Goal: Communication & Community: Answer question/provide support

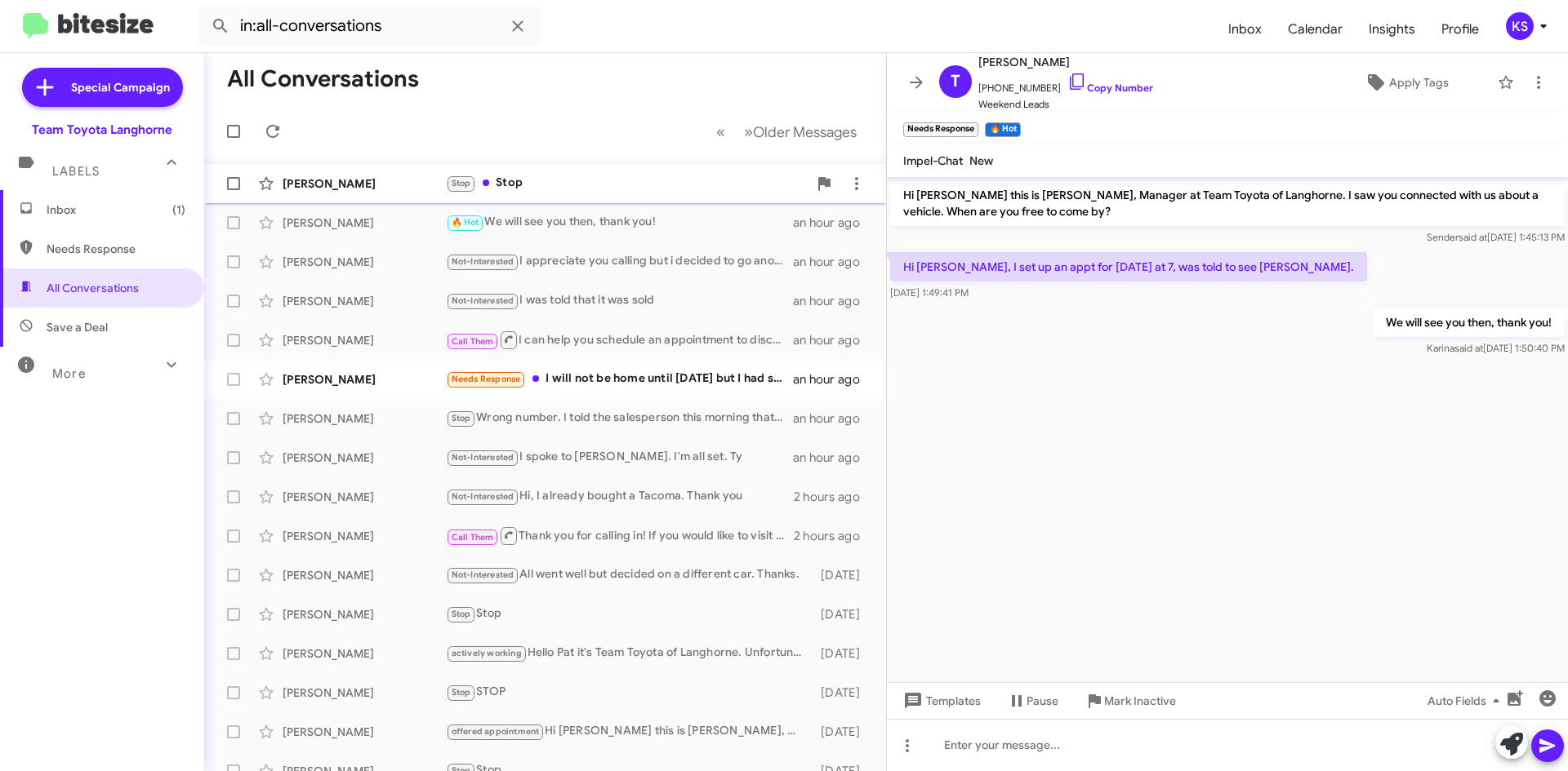
click at [580, 175] on div "Stop Stop" at bounding box center [626, 183] width 362 height 19
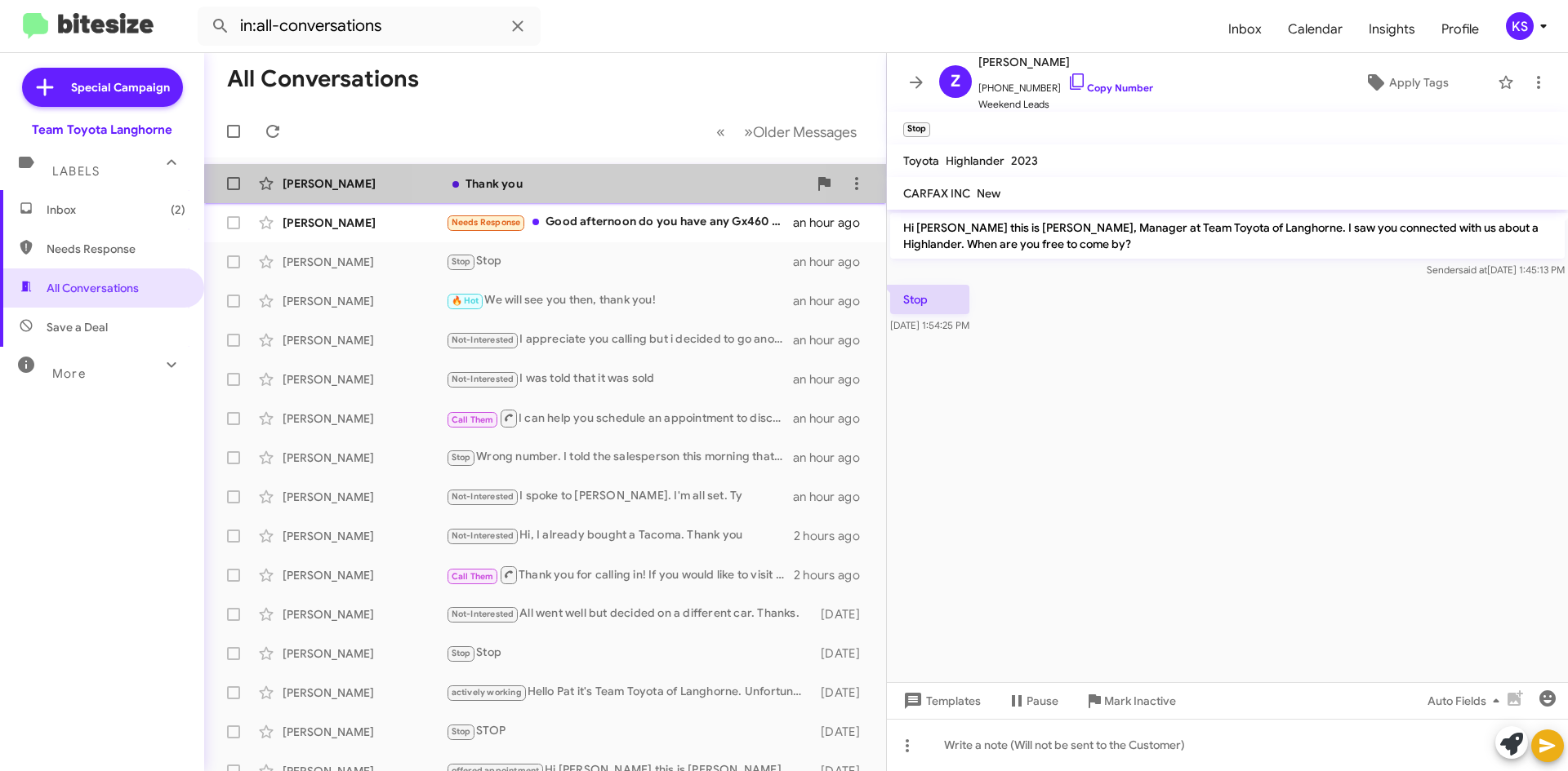
click at [562, 188] on div "Thank you" at bounding box center [626, 183] width 362 height 16
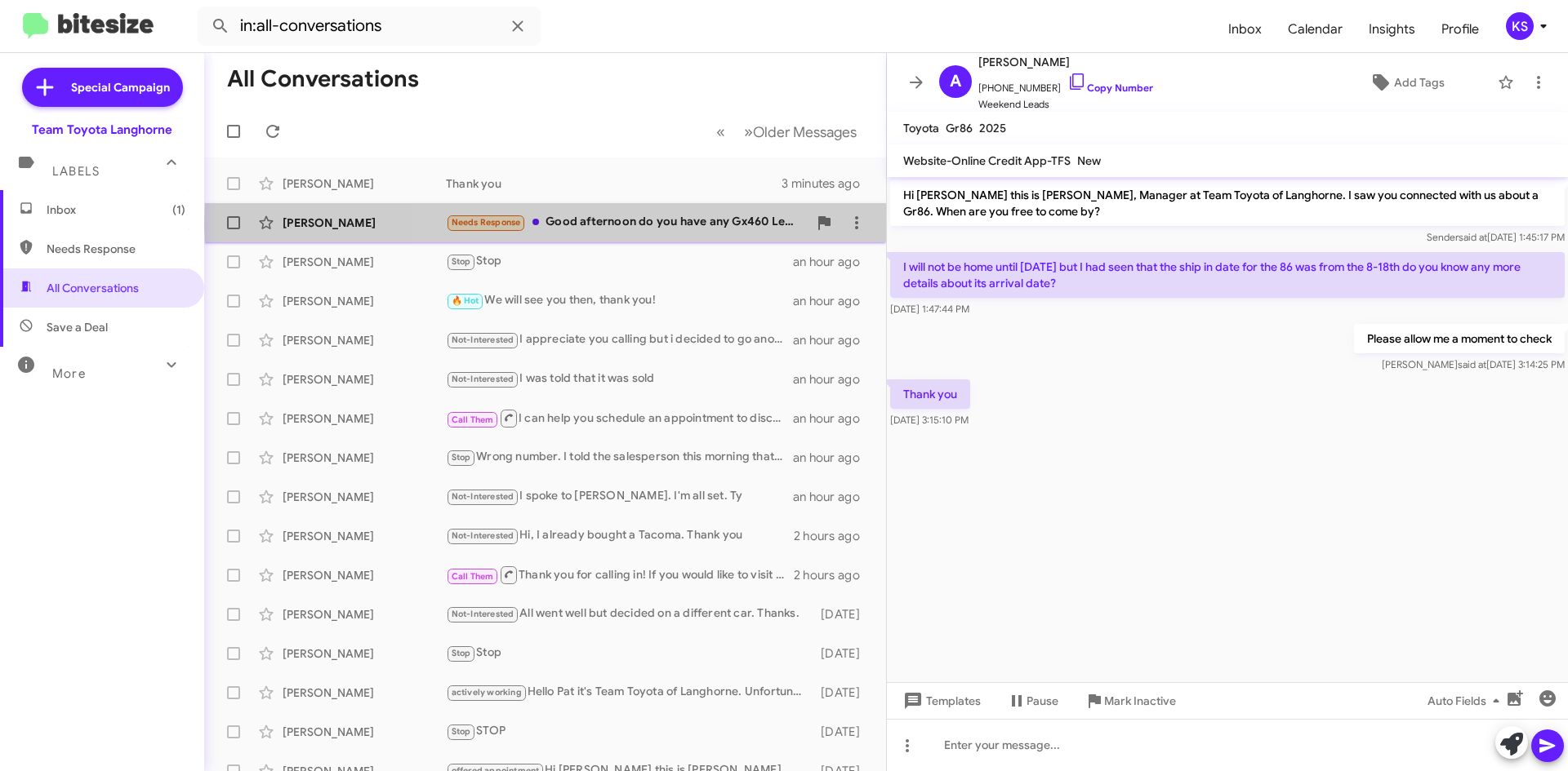
click at [708, 224] on div "Needs Response Good afternoon do you have any Gx460 Lexus" at bounding box center [626, 223] width 362 height 19
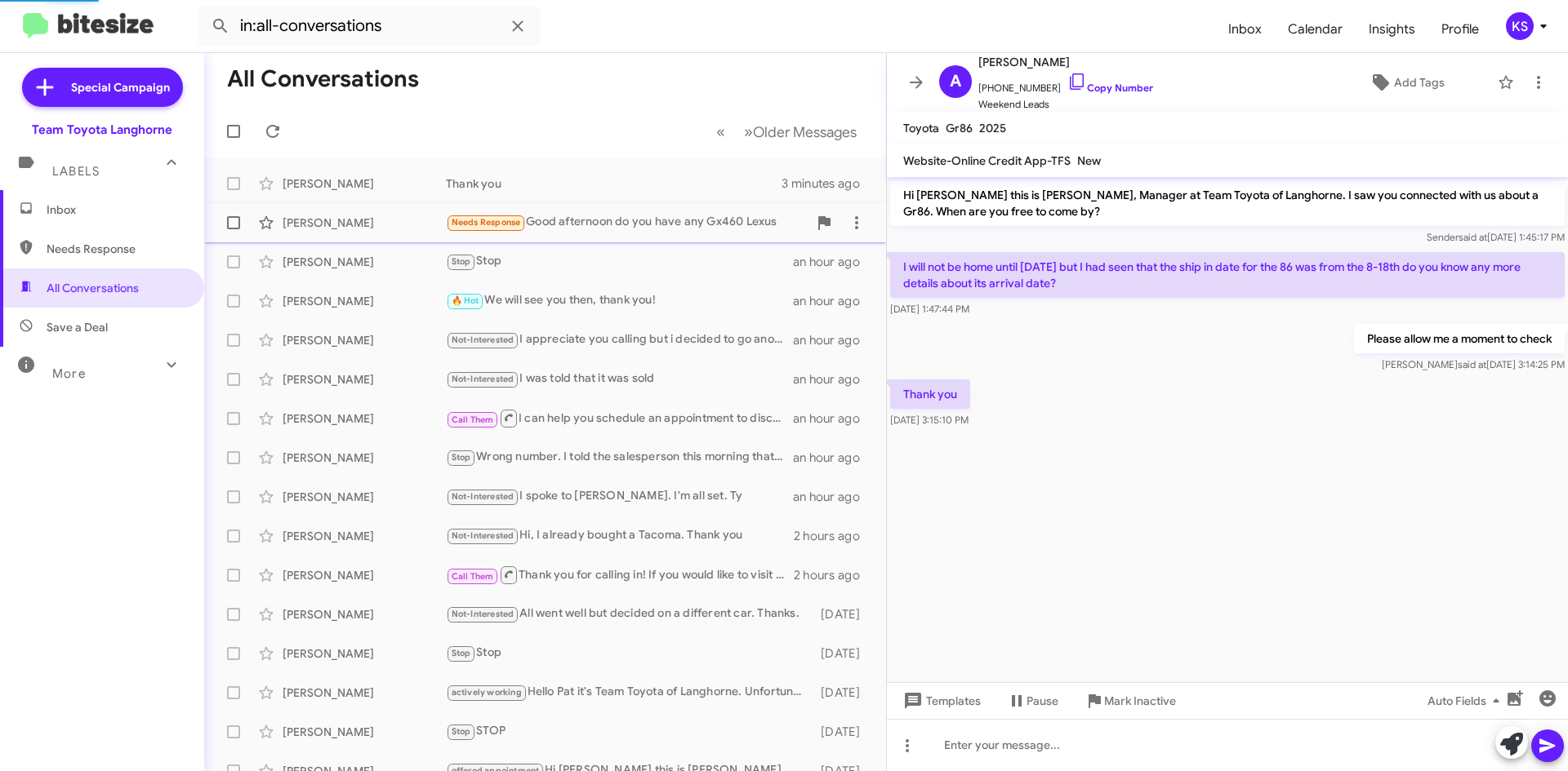
scroll to position [1405, 0]
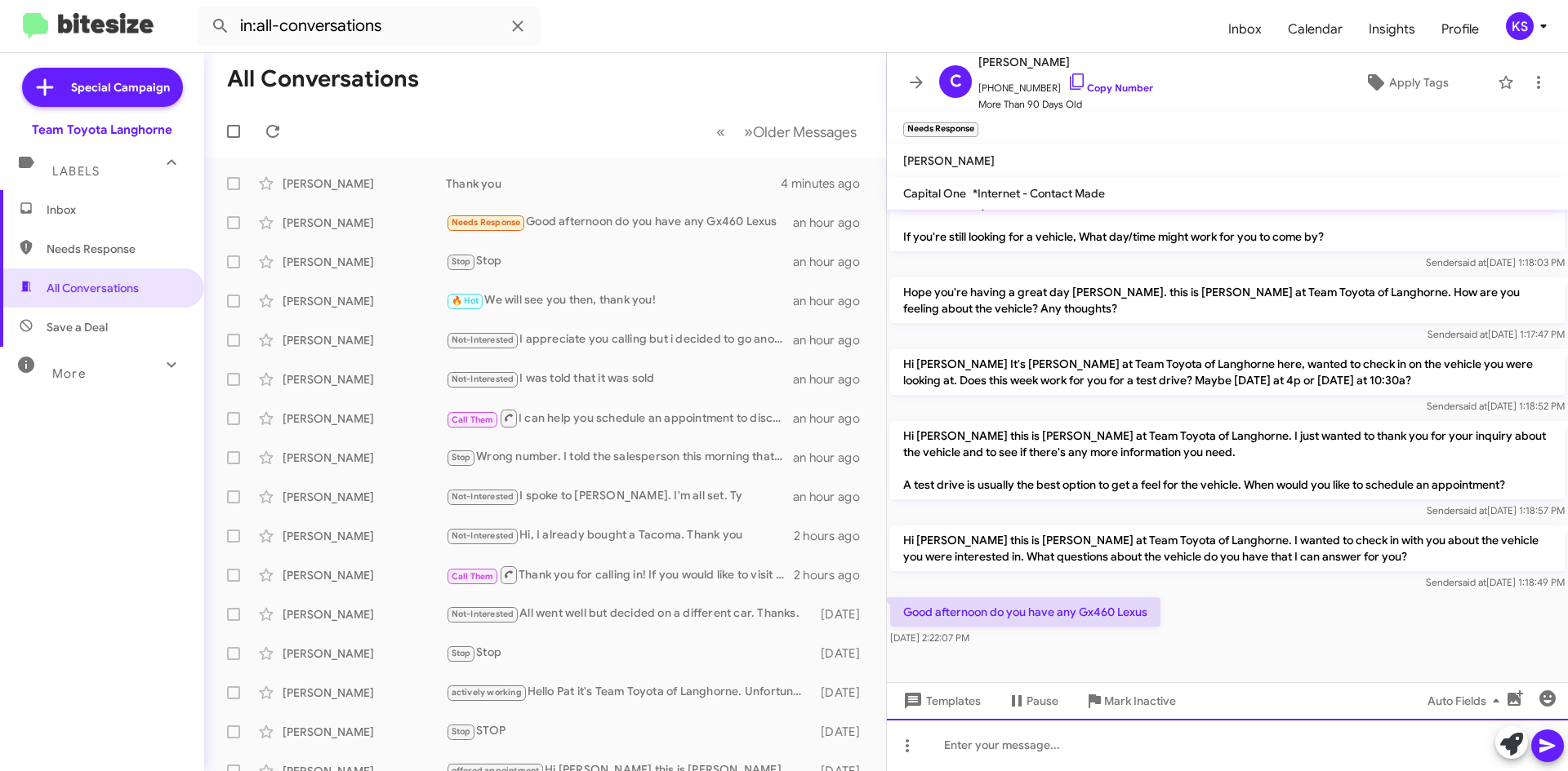
click at [968, 742] on div at bounding box center [1228, 745] width 682 height 53
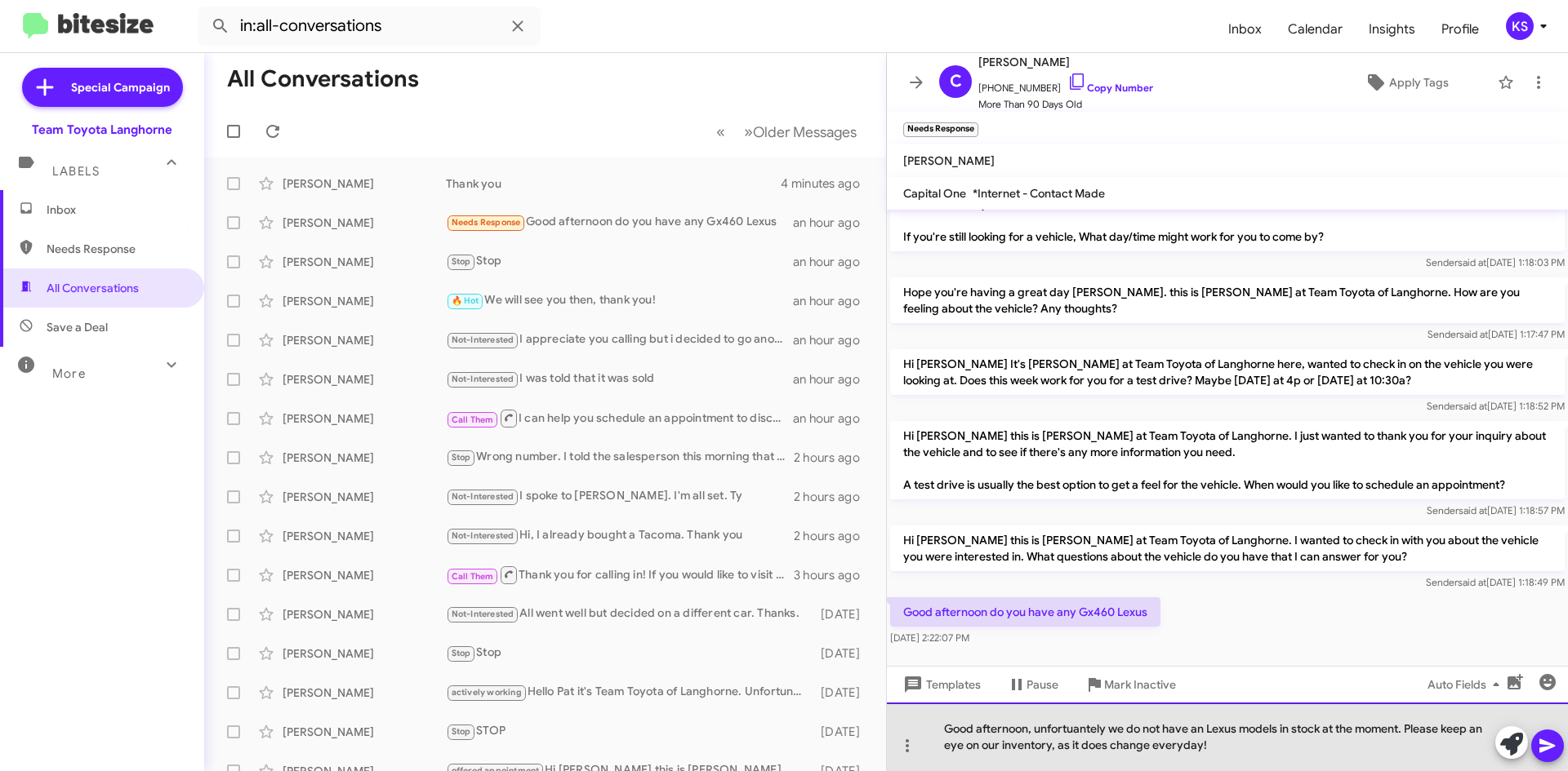
click at [1089, 730] on div "Good afternoon, unfortuantely we do not have an Lexus models in stock at the mo…" at bounding box center [1228, 736] width 682 height 68
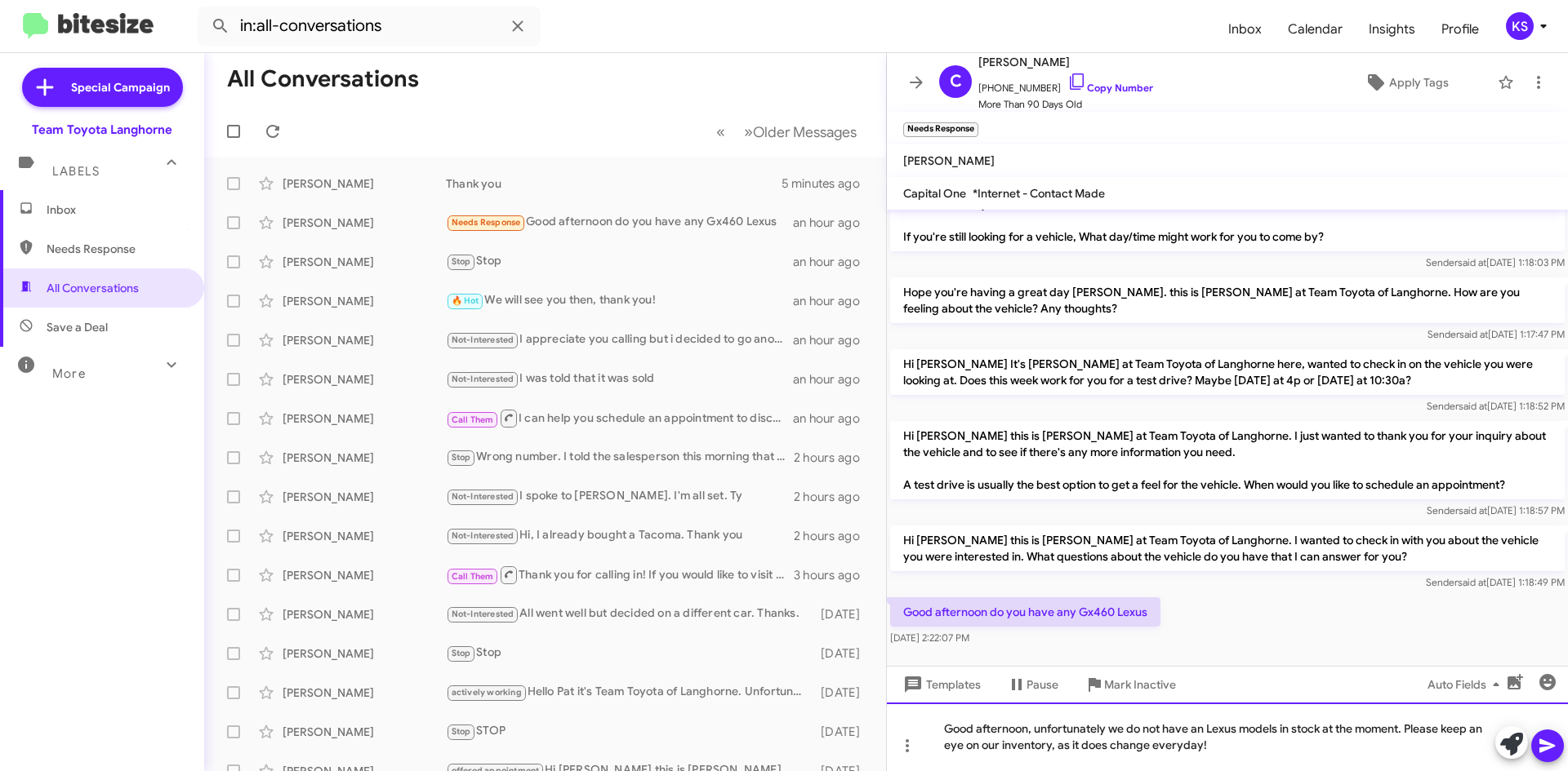
click at [1271, 734] on div "Good afternoon, unfortunately we do not have an Lexus models in stock at the mo…" at bounding box center [1228, 736] width 682 height 68
click at [1267, 746] on div "Good afternoon, unfortunately we do not have an Lexus models in stock at the mo…" at bounding box center [1228, 736] width 682 height 68
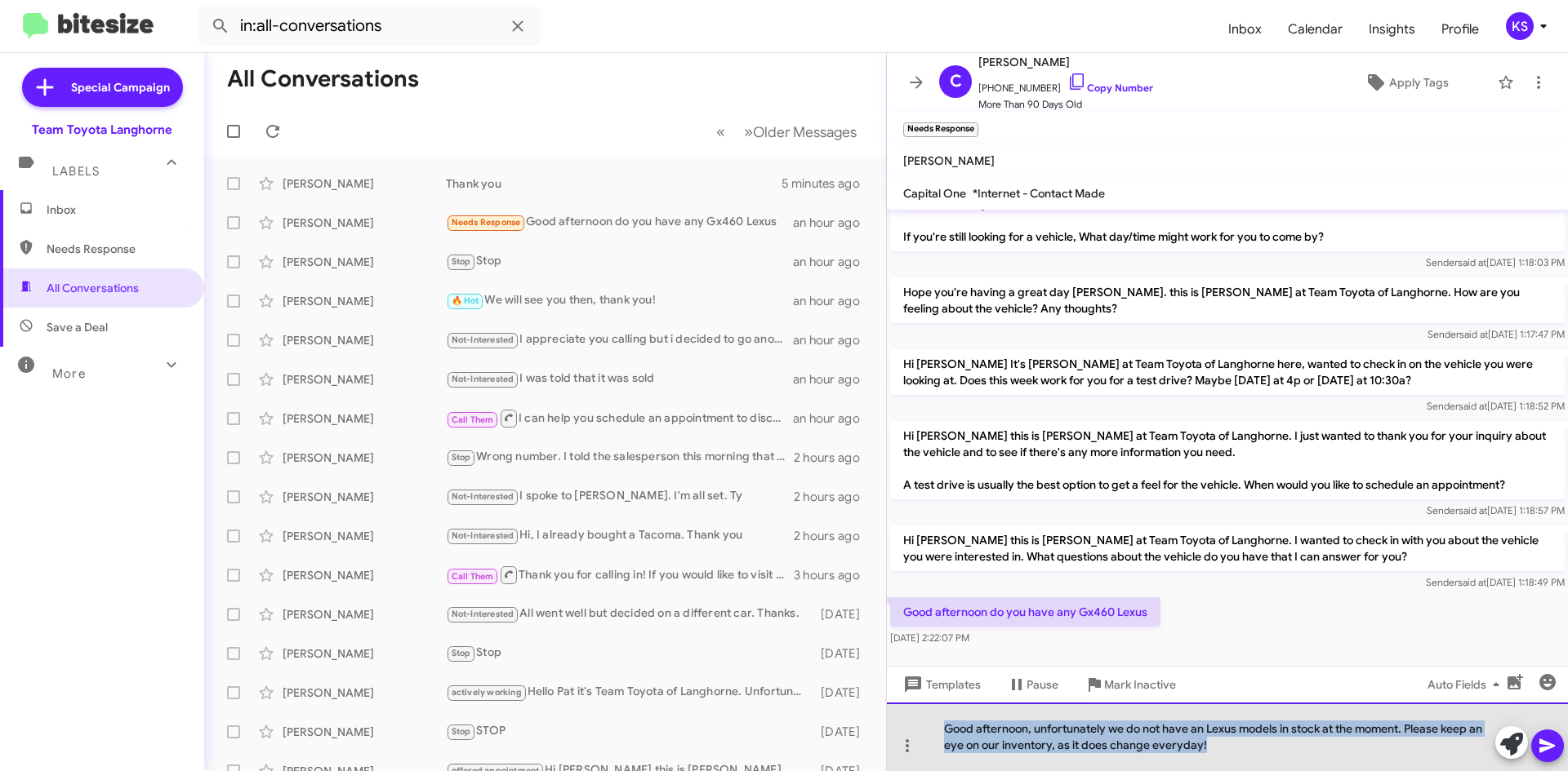
drag, startPoint x: 1227, startPoint y: 750, endPoint x: 911, endPoint y: 710, distance: 318.5
click at [911, 710] on div "Good afternoon, unfortunately we do not have an Lexus models in stock at the mo…" at bounding box center [1228, 736] width 682 height 68
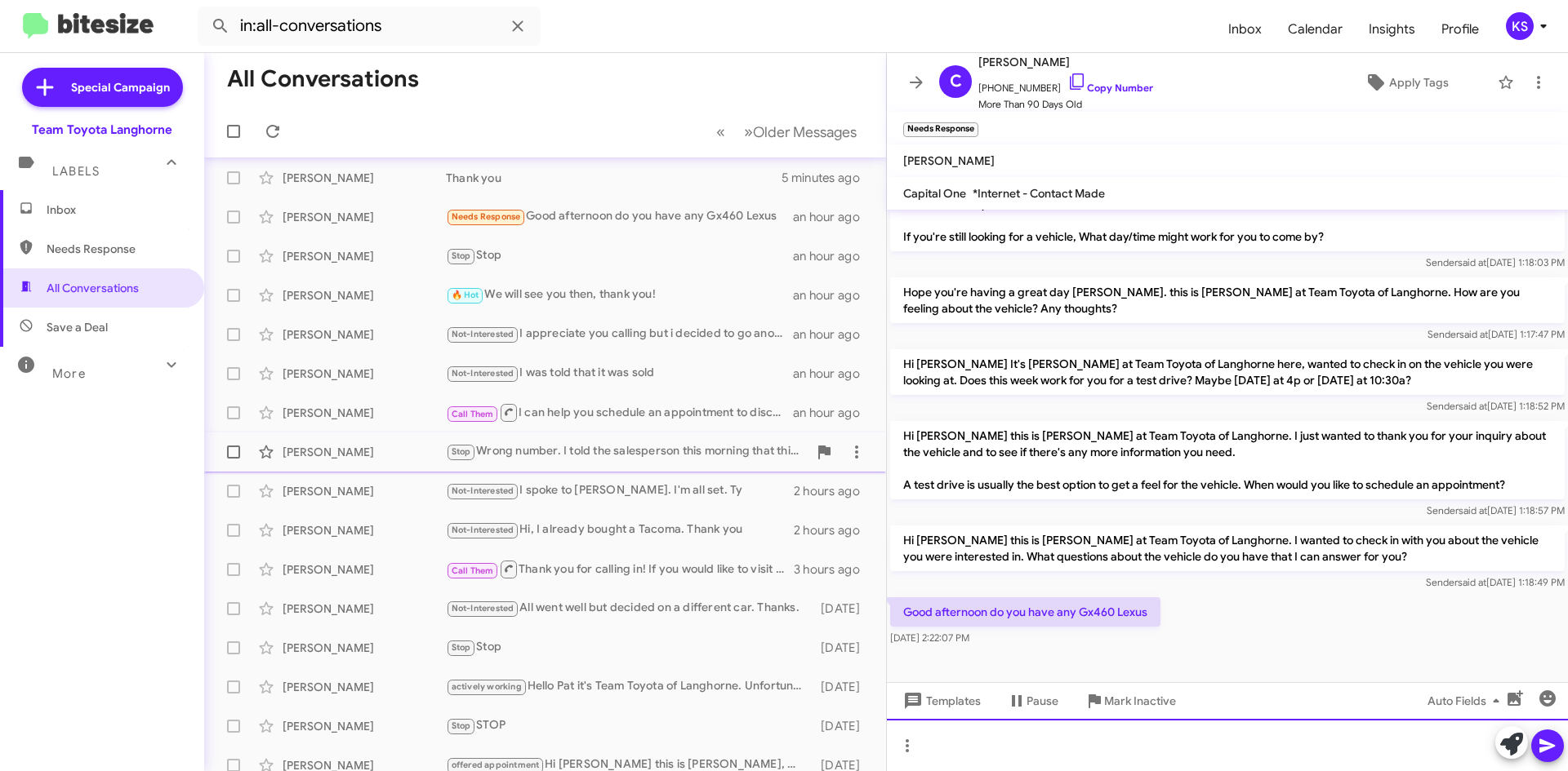
scroll to position [0, 0]
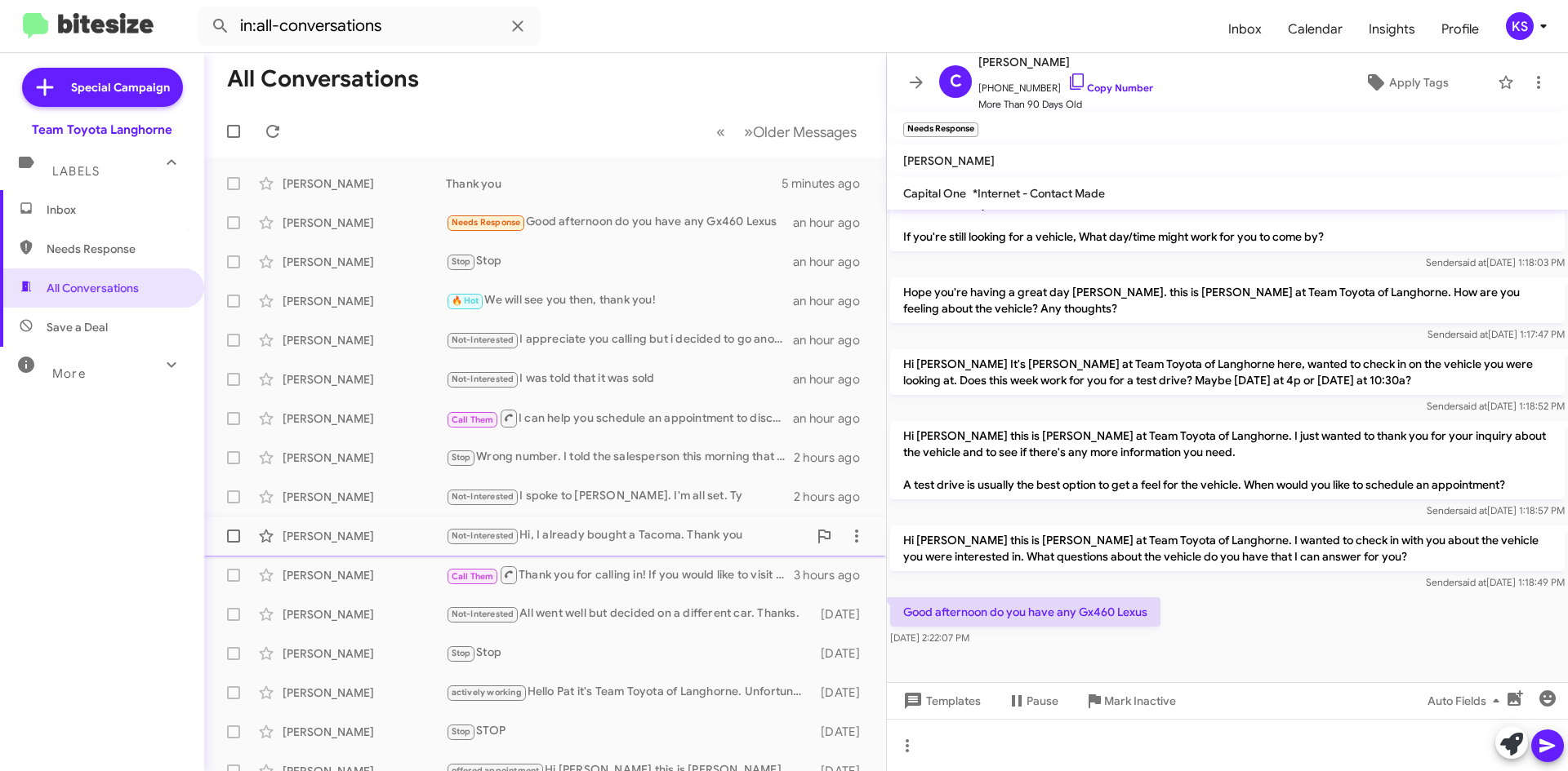
click at [570, 541] on div "Not-Interested Hi, I already bought a Tacoma. Thank you" at bounding box center [626, 536] width 362 height 19
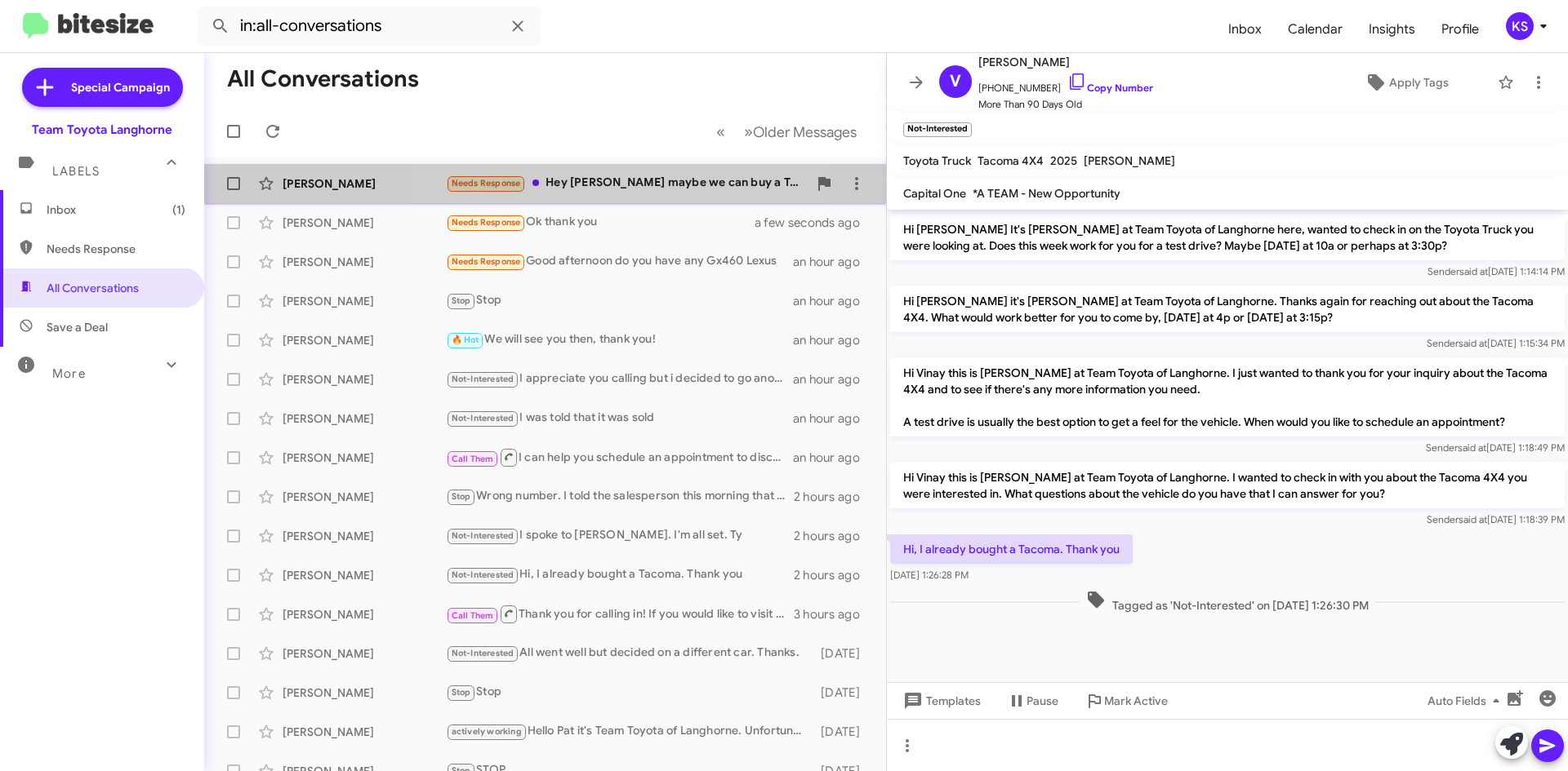
click at [621, 184] on div "Needs Response Hey [PERSON_NAME] maybe we can buy a Toyota from you guys" at bounding box center [626, 183] width 362 height 19
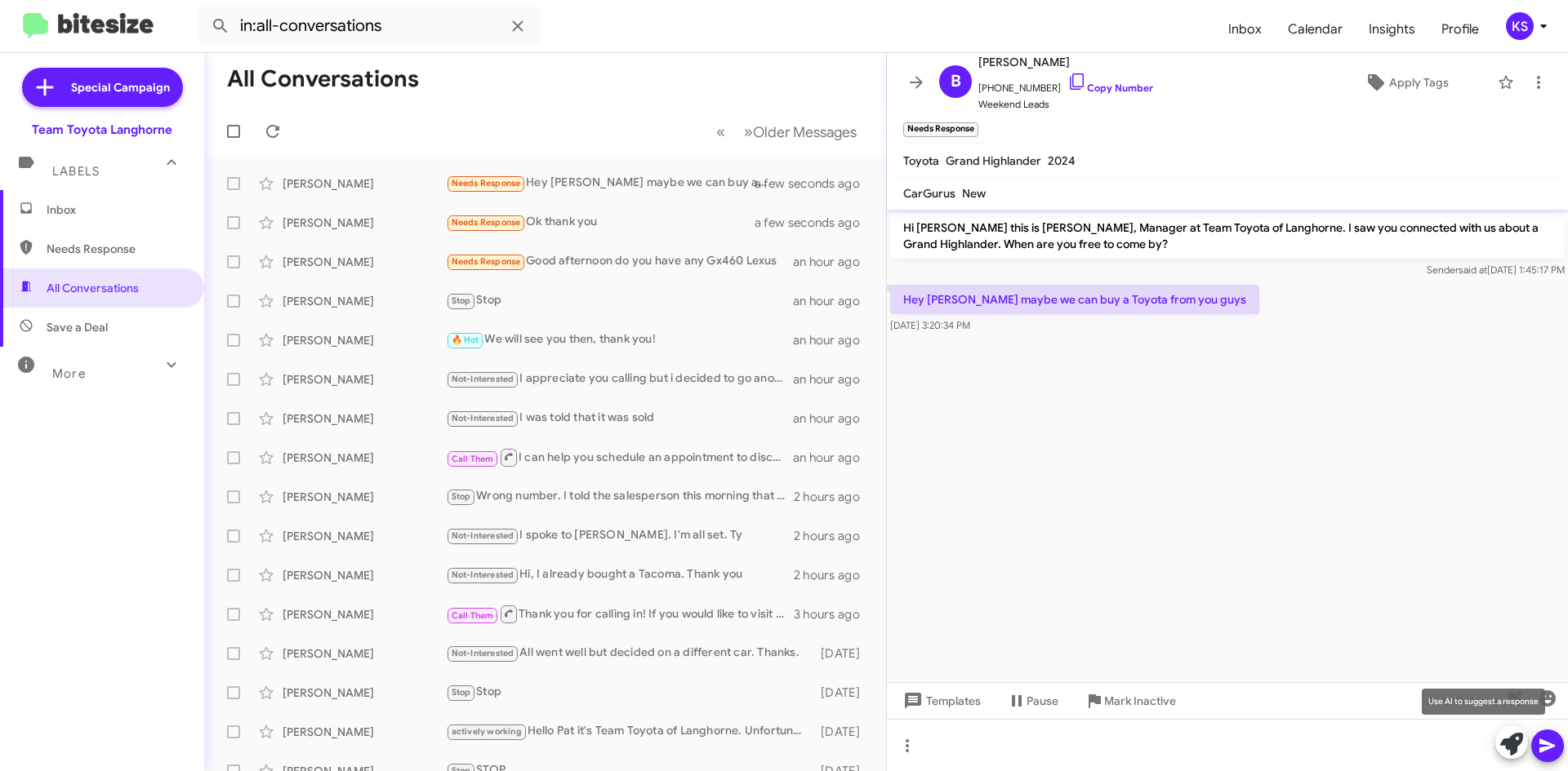
click at [1513, 740] on icon at bounding box center [1512, 744] width 22 height 22
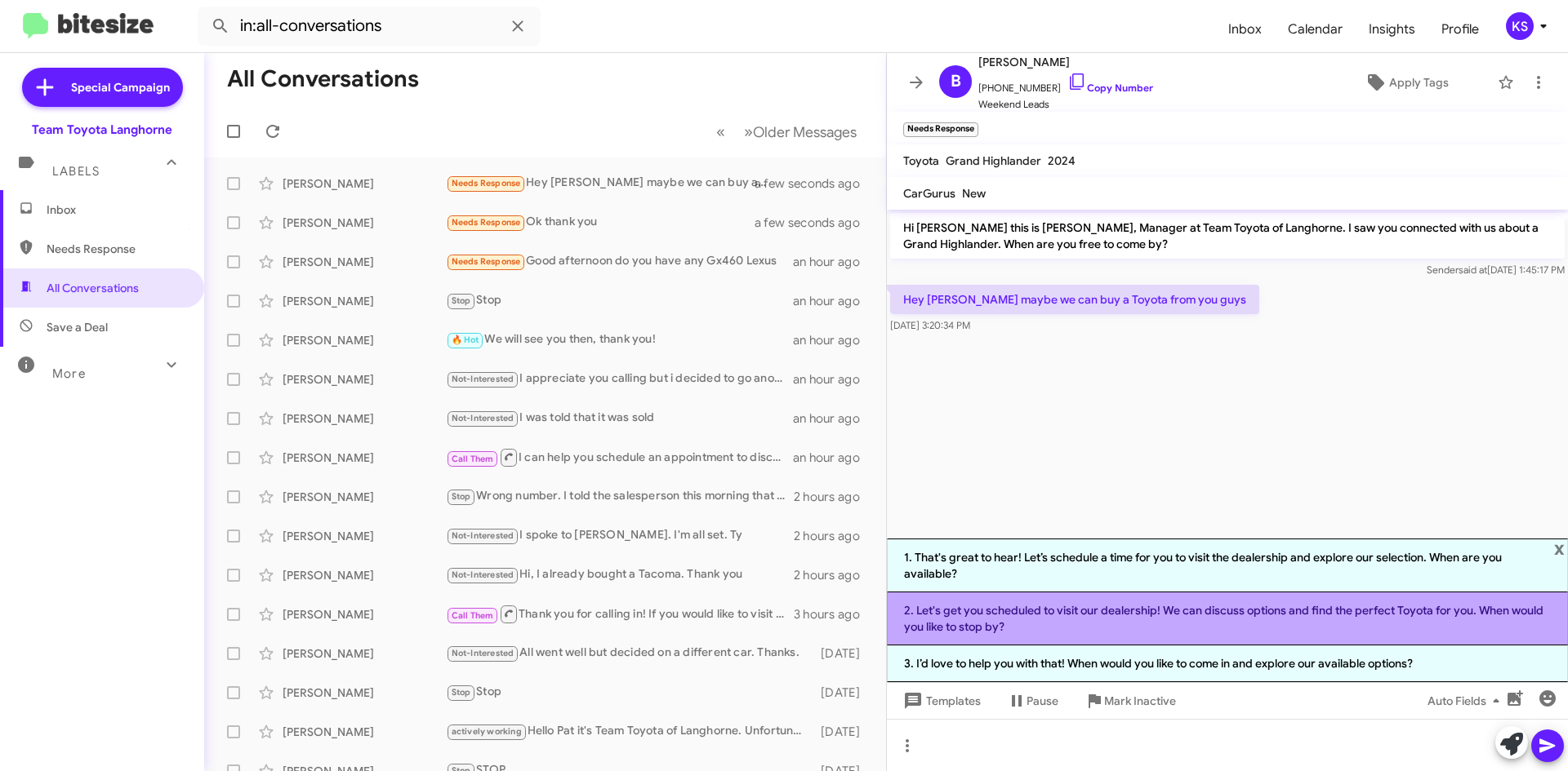
click at [1166, 622] on li "2. Let's get you scheduled to visit our dealership! We can discuss options and …" at bounding box center [1228, 618] width 682 height 53
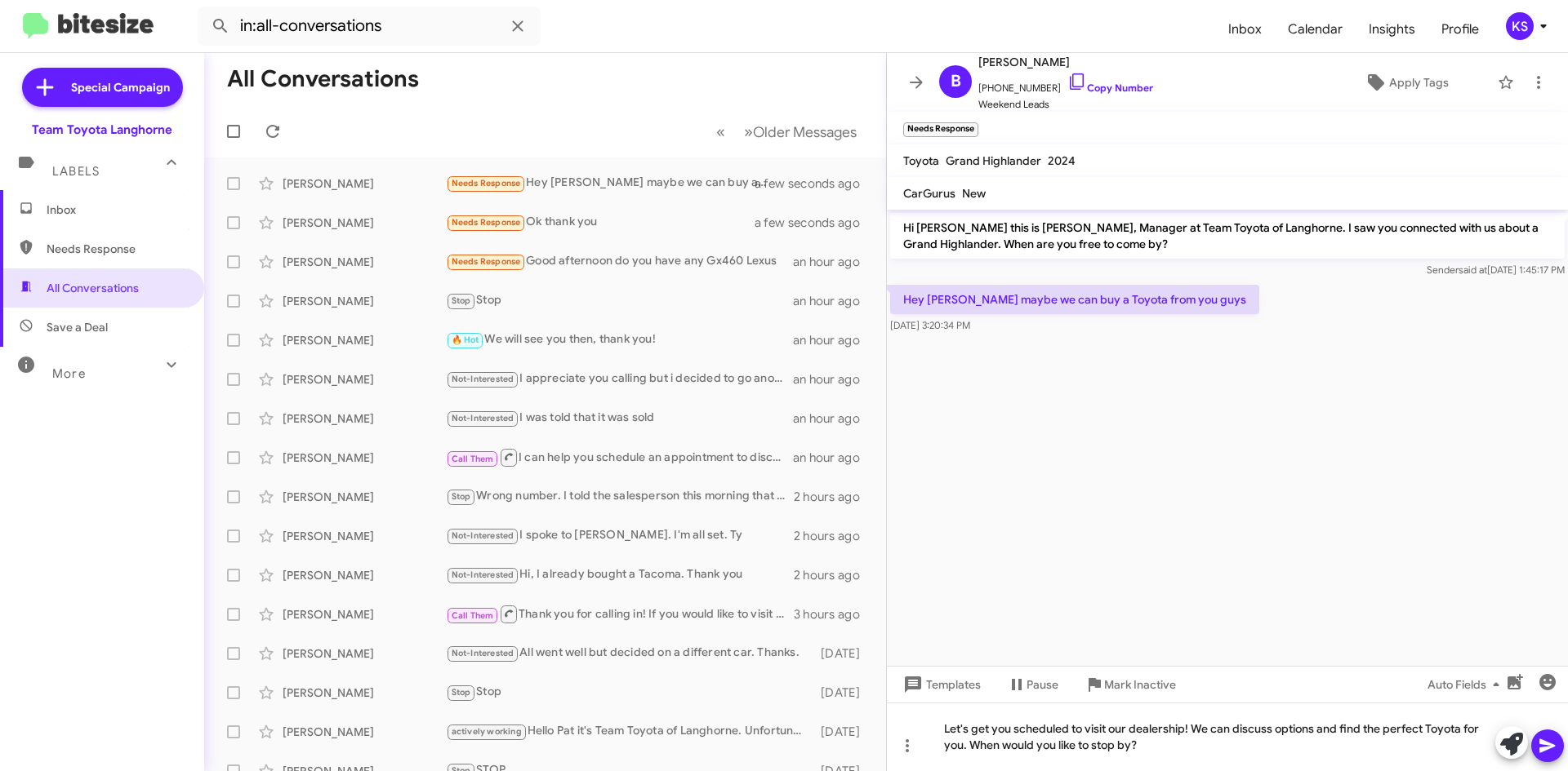
click at [1541, 740] on icon at bounding box center [1547, 747] width 16 height 14
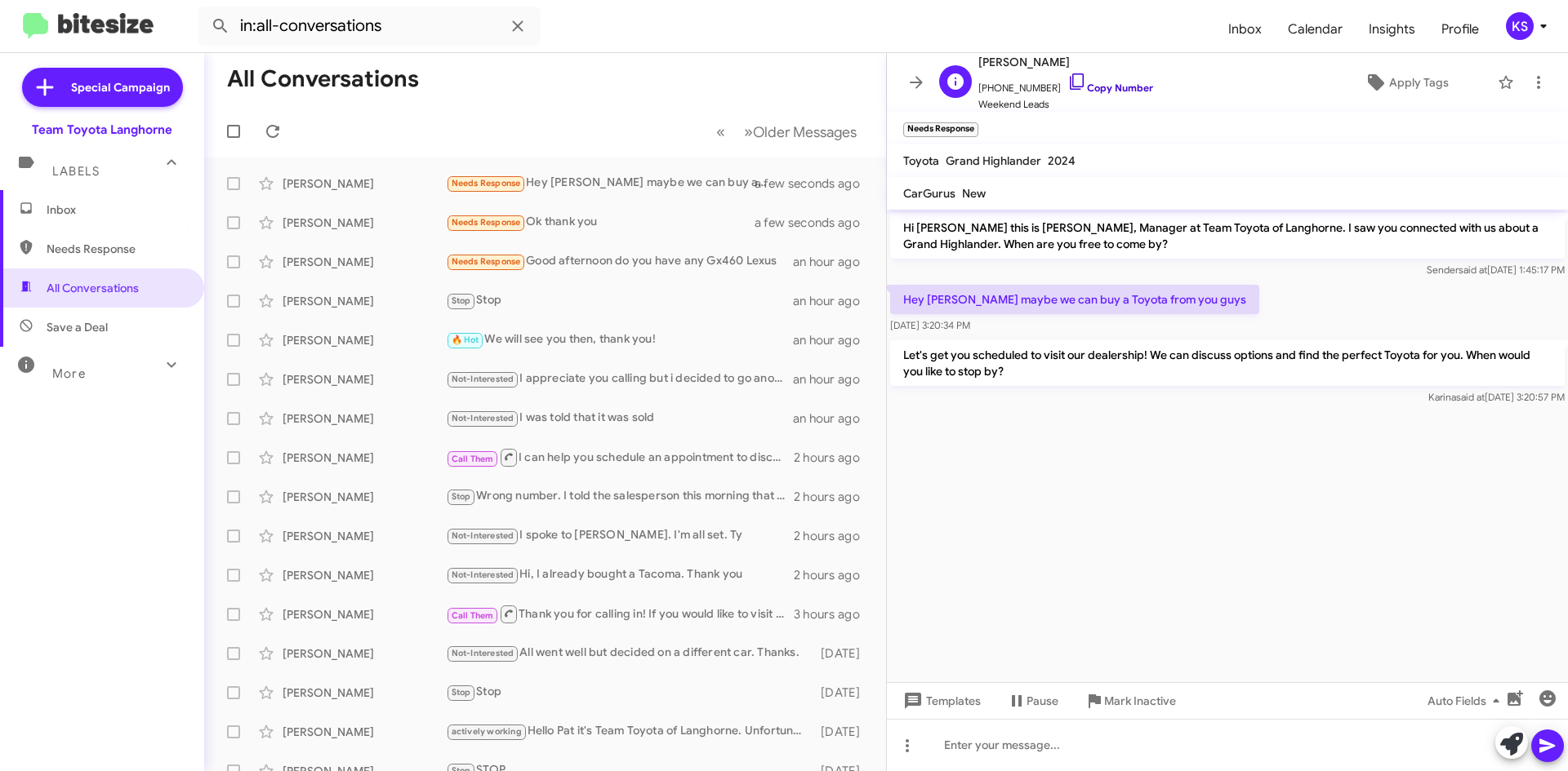
click at [1068, 79] on icon at bounding box center [1077, 81] width 20 height 20
click at [273, 129] on icon at bounding box center [272, 131] width 20 height 20
click at [651, 182] on div "We are not ready yet but we let you know" at bounding box center [626, 183] width 362 height 16
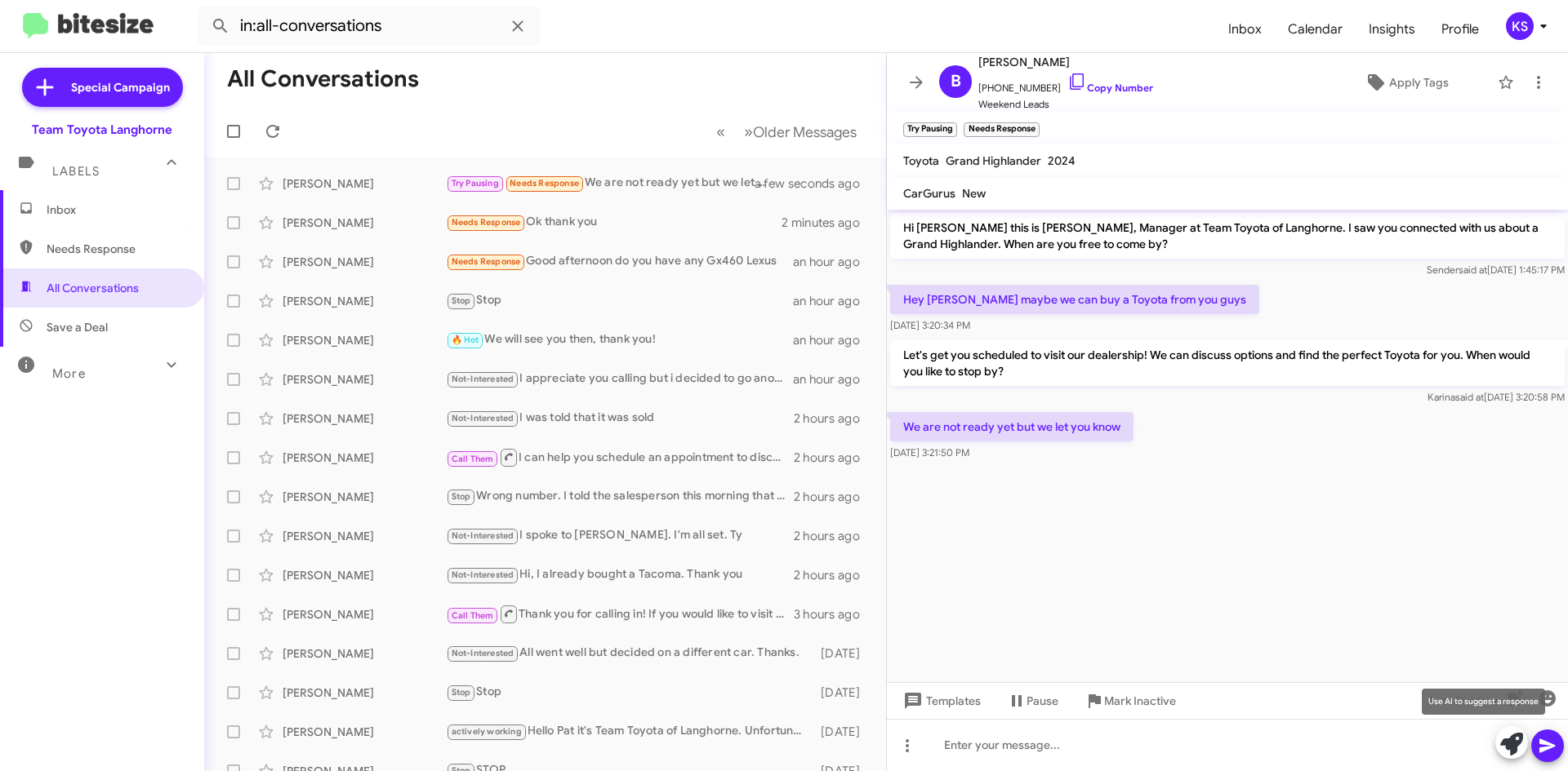
click at [1516, 745] on icon at bounding box center [1512, 744] width 22 height 22
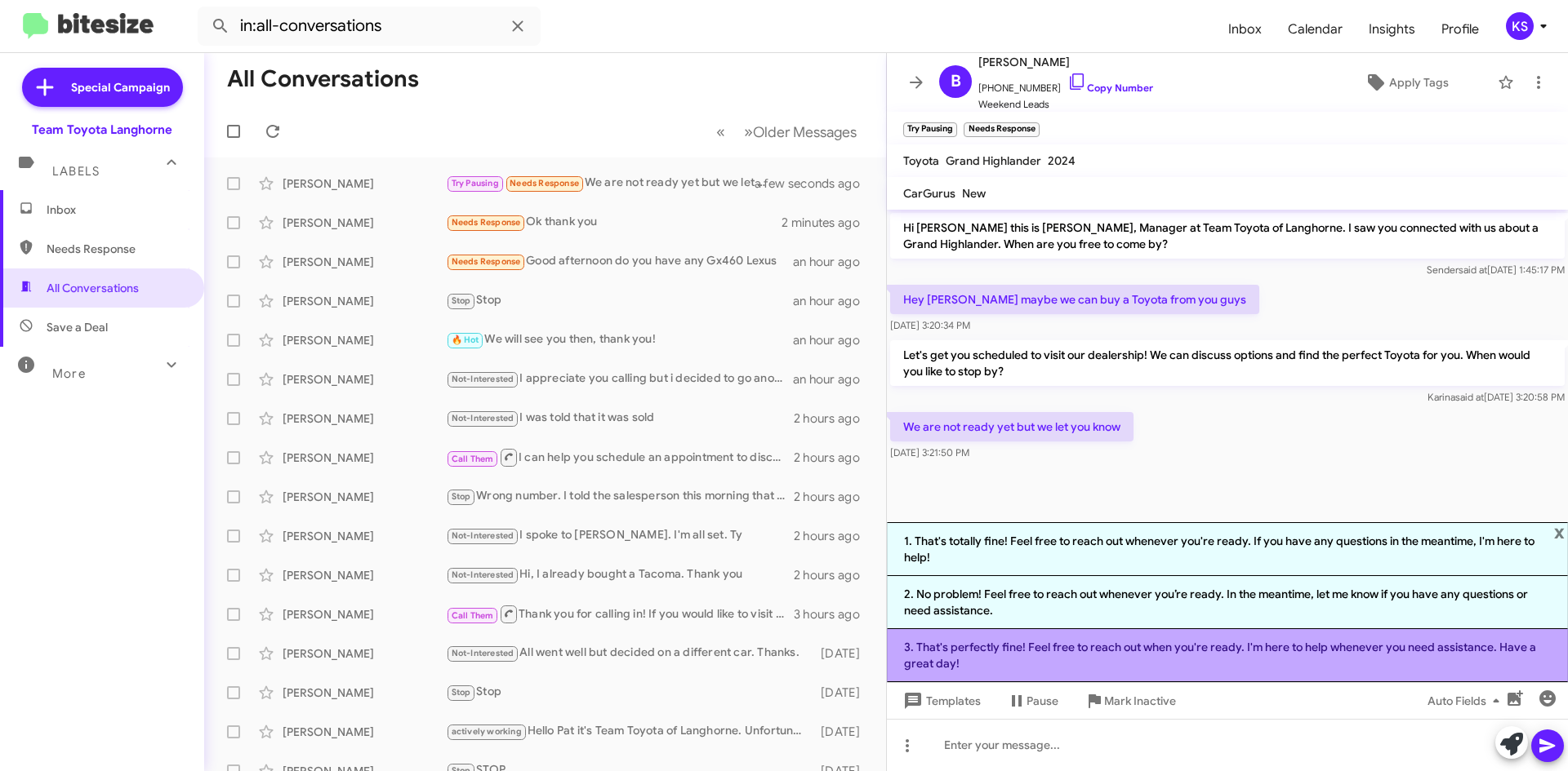
click at [1312, 663] on li "3. That's perfectly fine! Feel free to reach out when you're ready. I'm here to…" at bounding box center [1228, 655] width 682 height 53
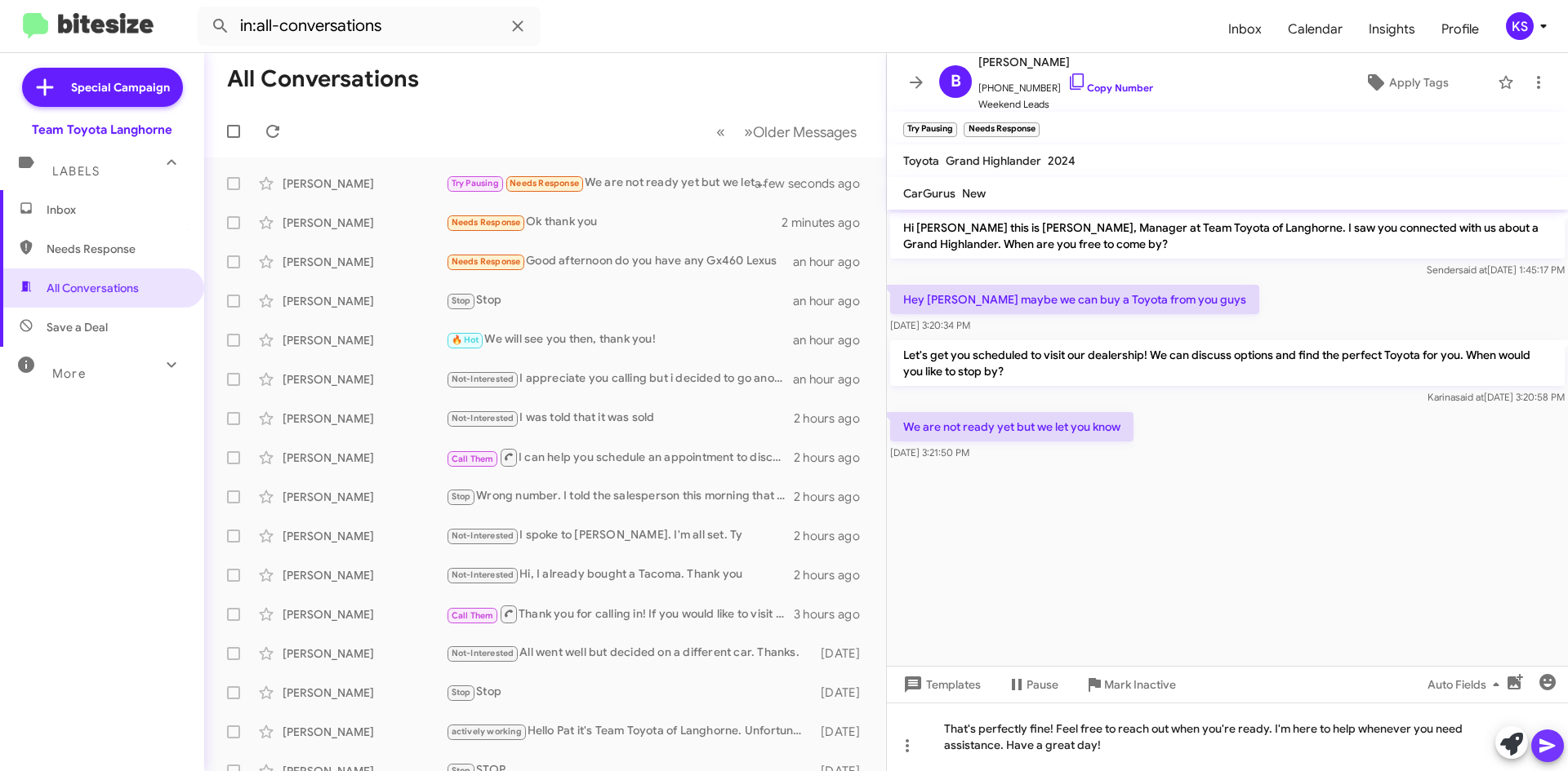
click at [1536, 747] on button at bounding box center [1548, 746] width 33 height 33
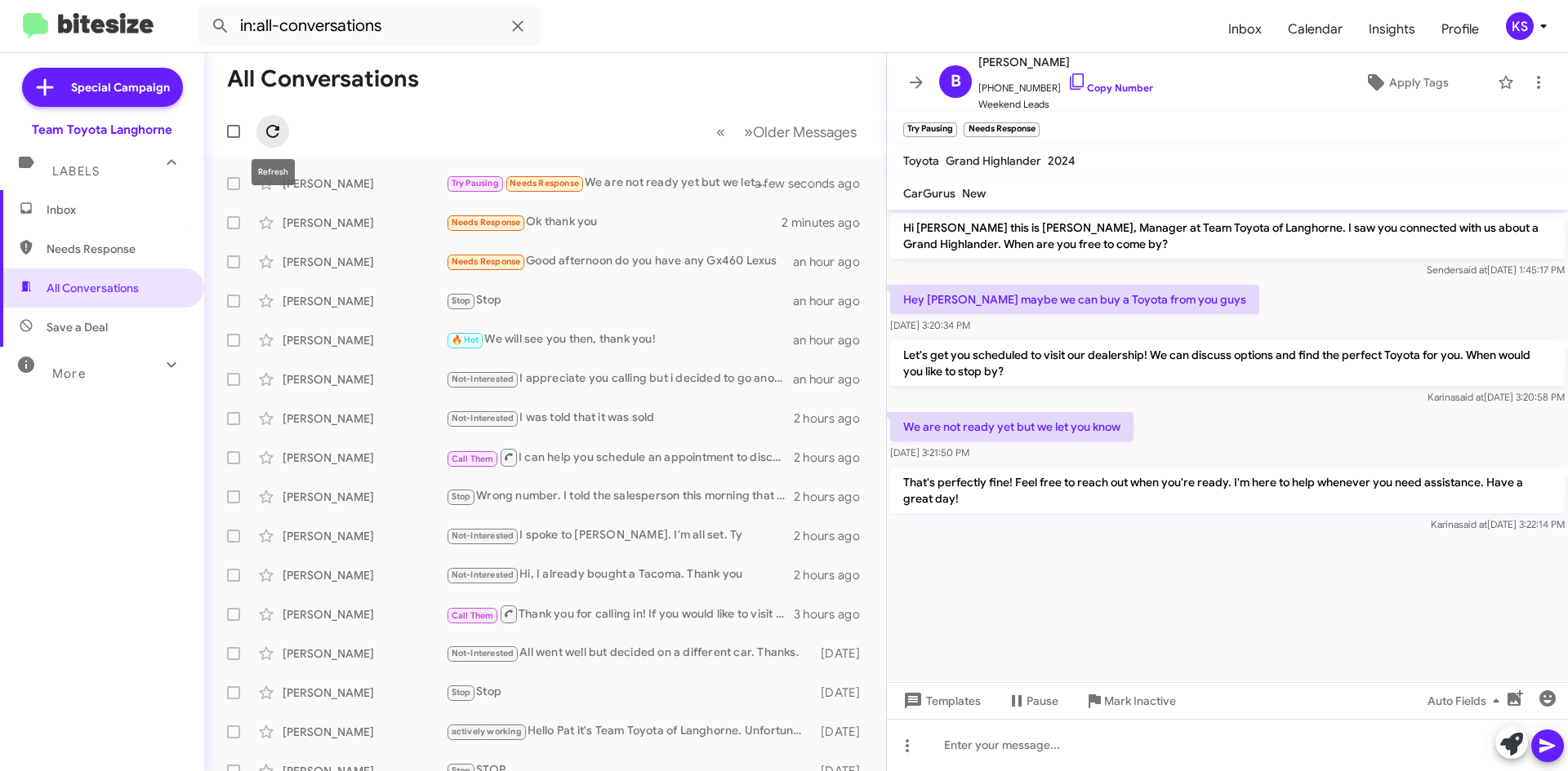
click at [277, 132] on icon at bounding box center [272, 131] width 20 height 20
click at [1041, 705] on span "Pause" at bounding box center [1042, 701] width 32 height 29
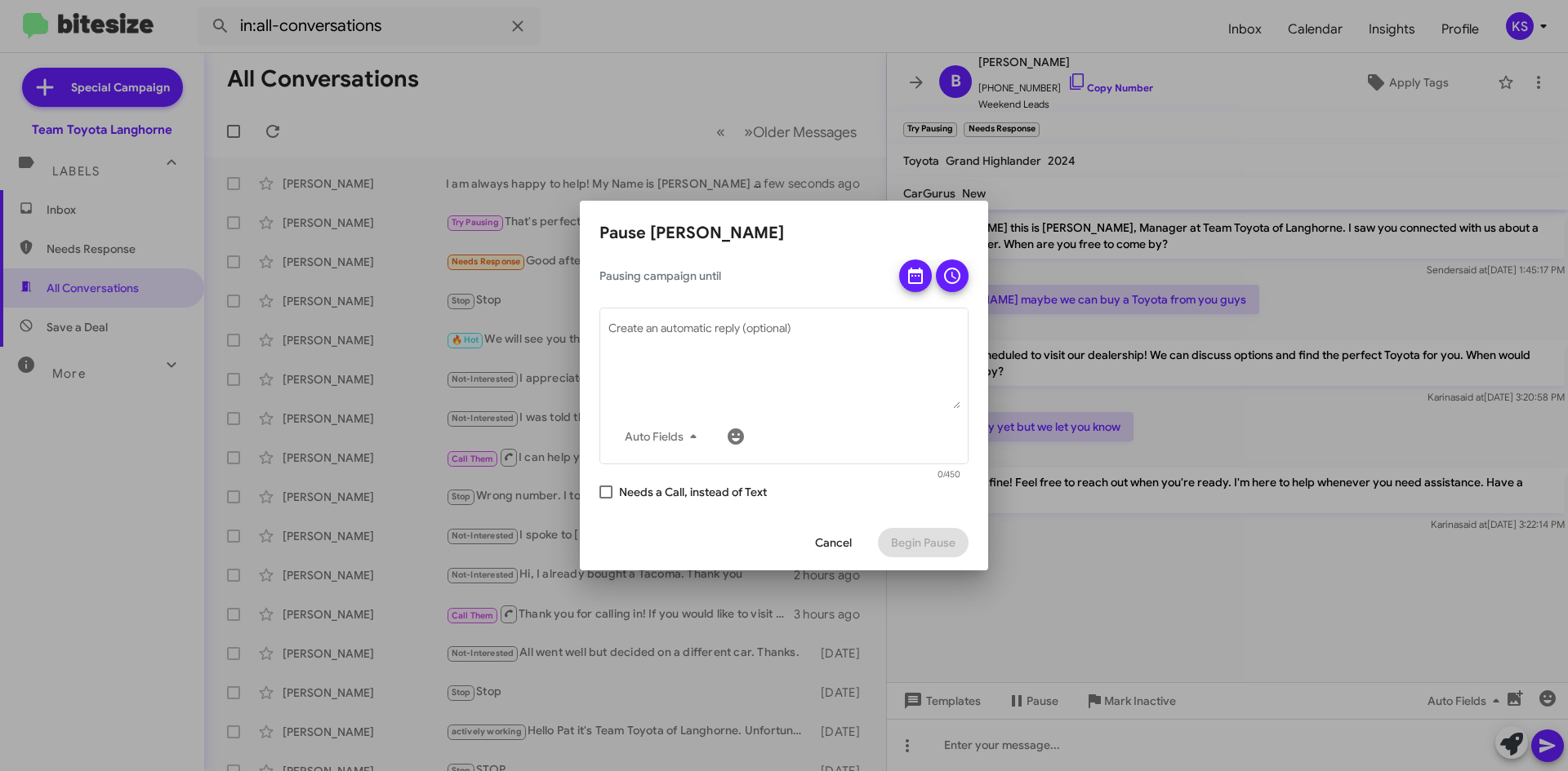
click at [1169, 588] on div at bounding box center [784, 385] width 1568 height 771
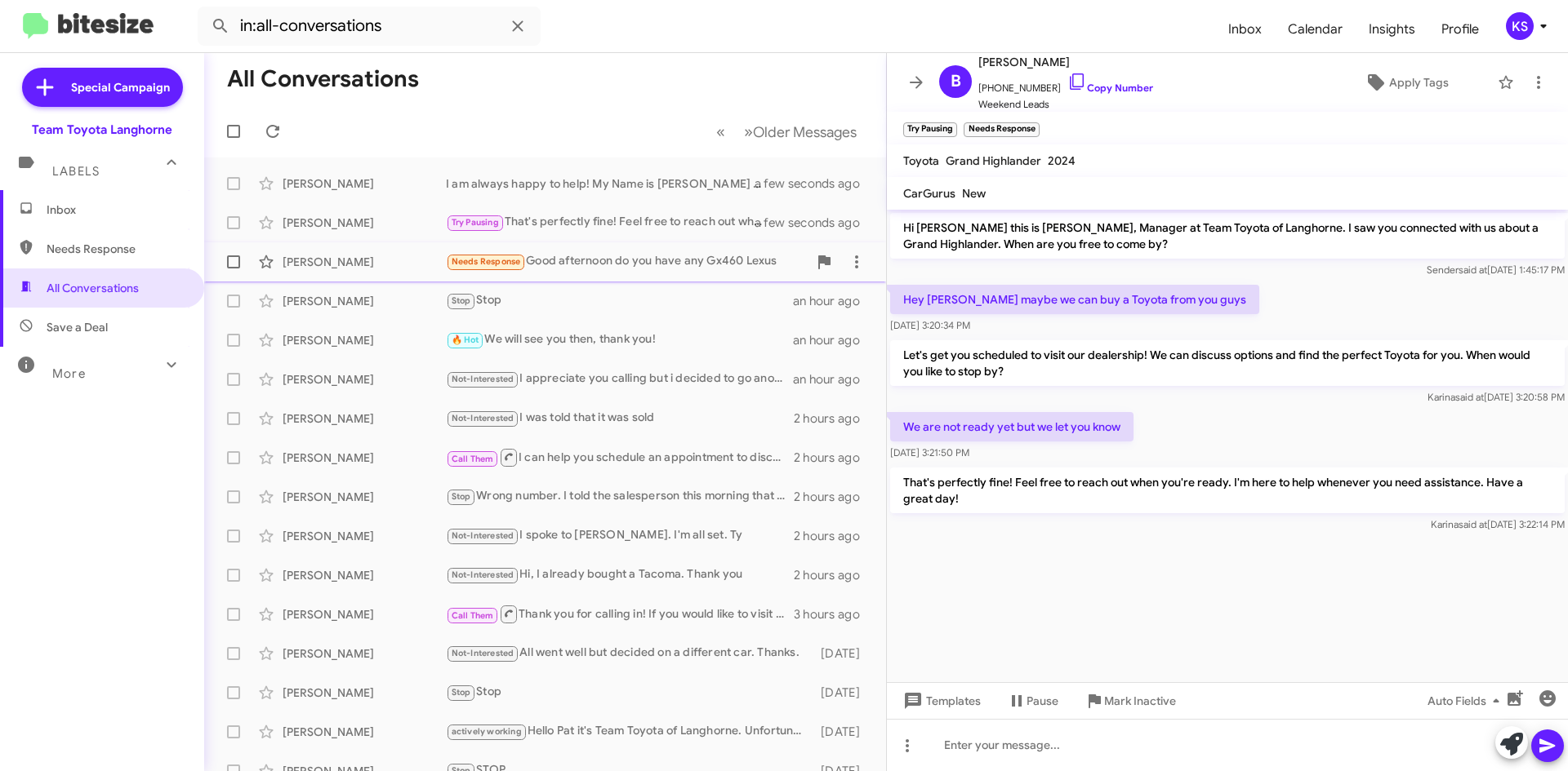
click at [587, 254] on div "Needs Response Good afternoon do you have any Gx460 Lexus" at bounding box center [626, 262] width 362 height 19
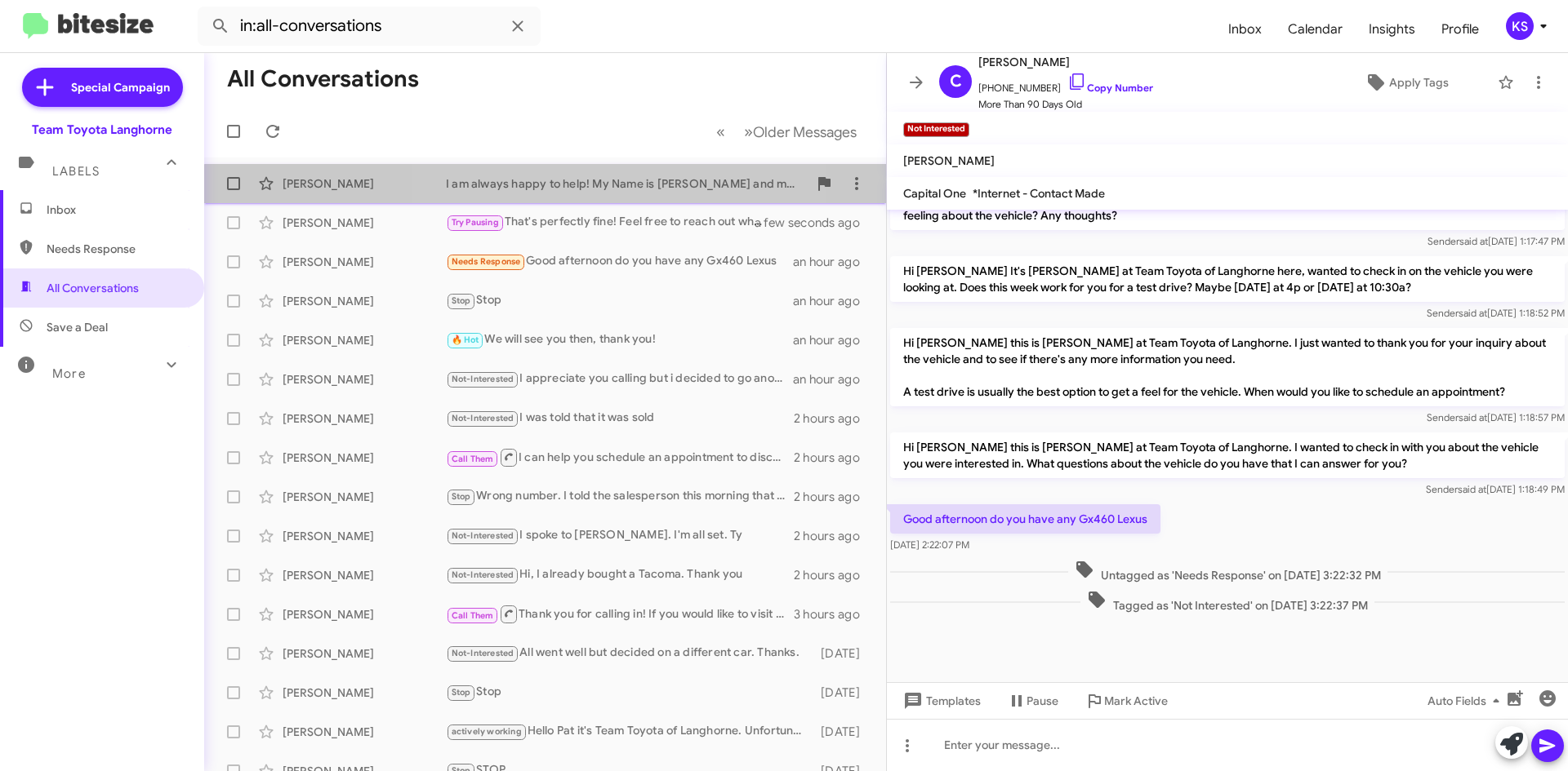
click at [606, 190] on div "I am always happy to help! My Name is [PERSON_NAME] and my email address is [EM…" at bounding box center [626, 183] width 362 height 16
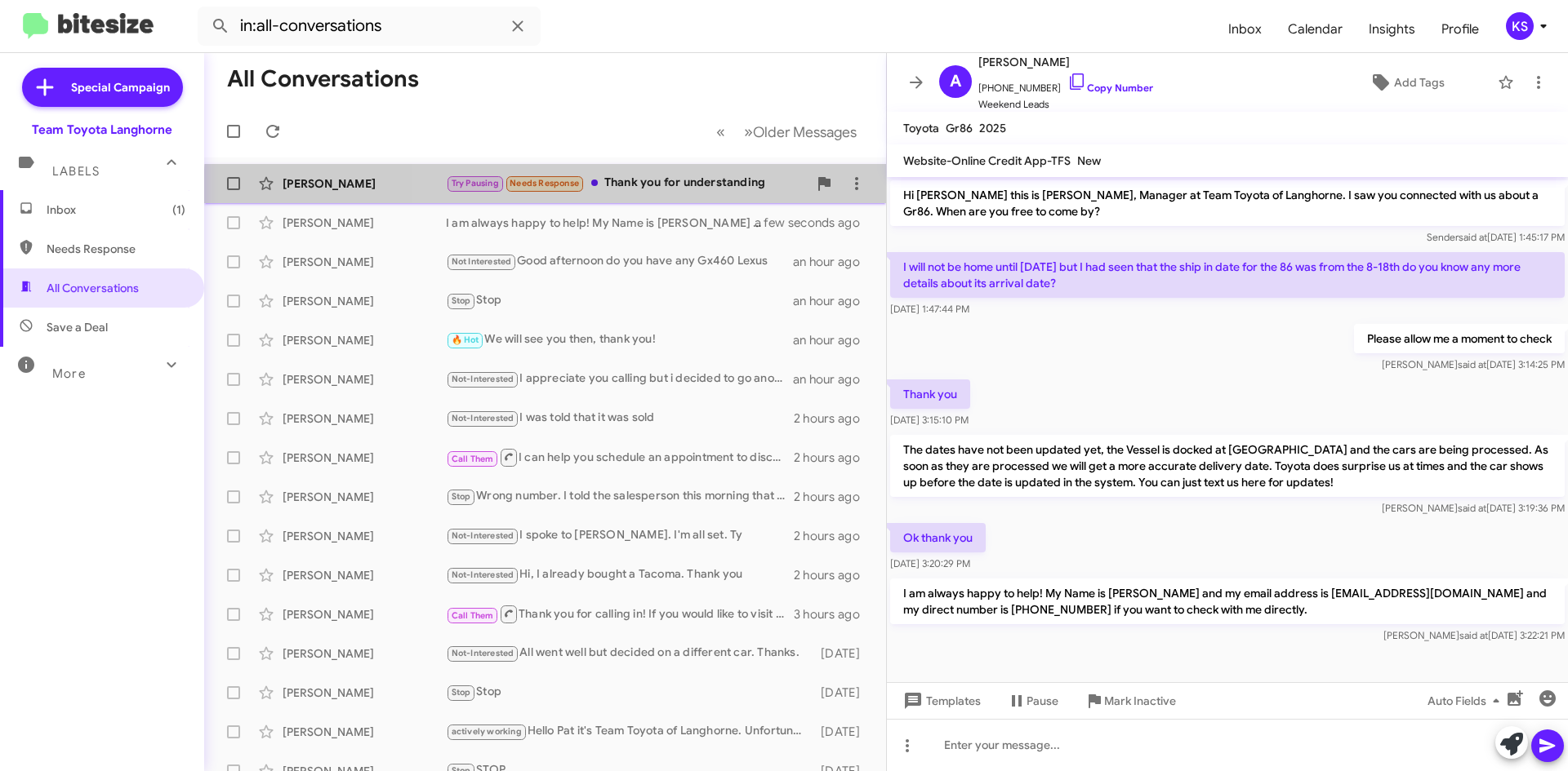
click at [652, 193] on div "[PERSON_NAME] Try Pausing Needs Response Thank you for understanding a few seco…" at bounding box center [544, 184] width 656 height 33
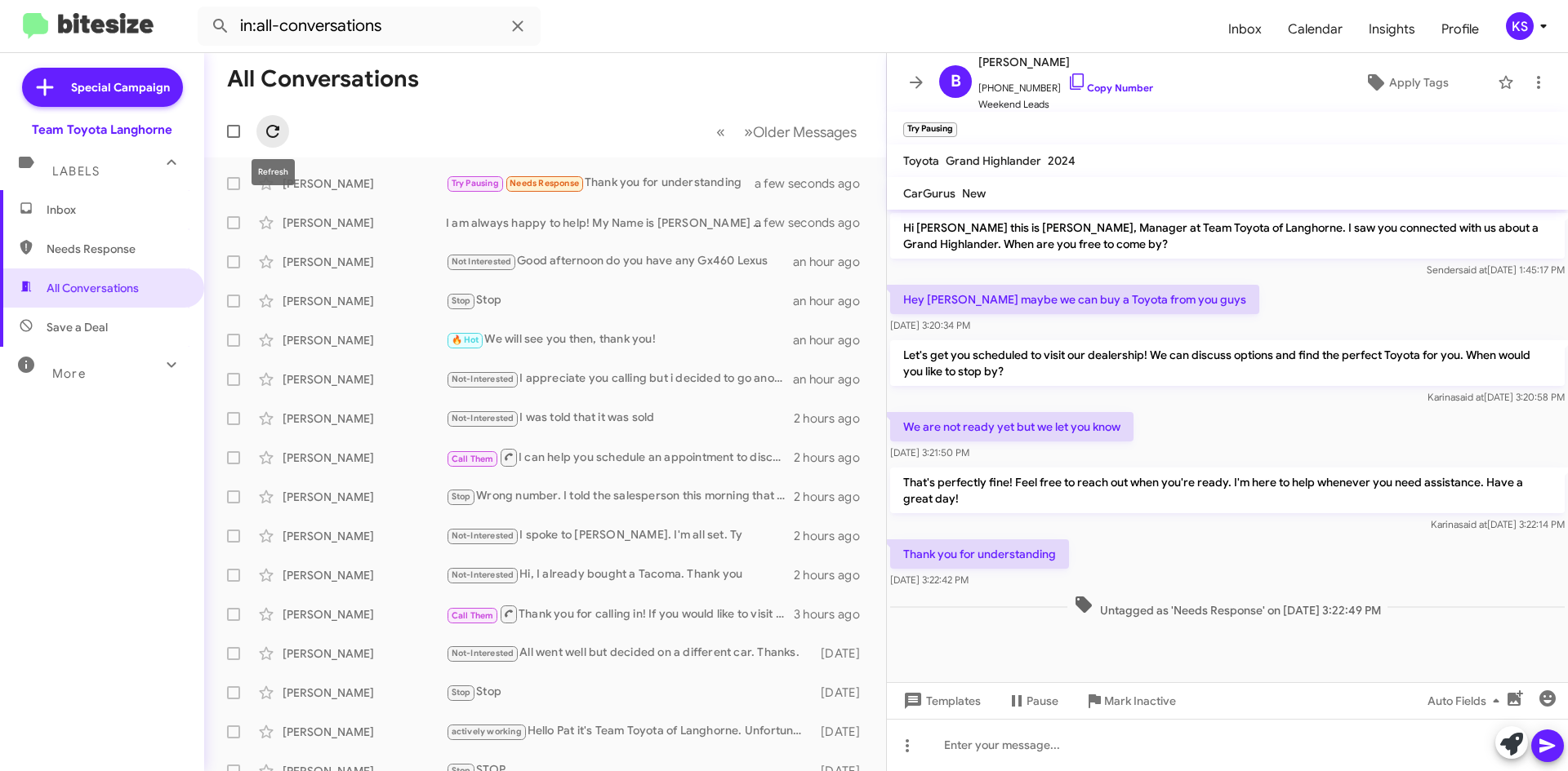
click at [269, 132] on icon at bounding box center [272, 131] width 20 height 20
